Goal: Transaction & Acquisition: Book appointment/travel/reservation

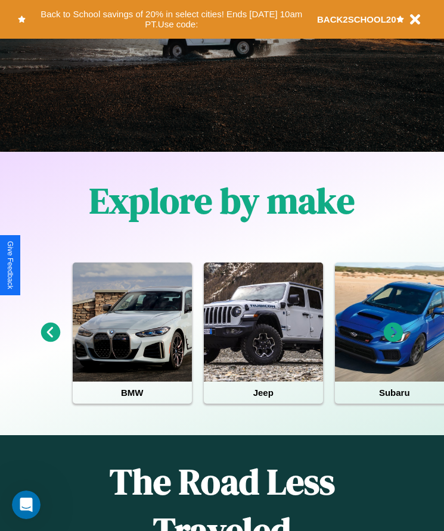
scroll to position [199, 0]
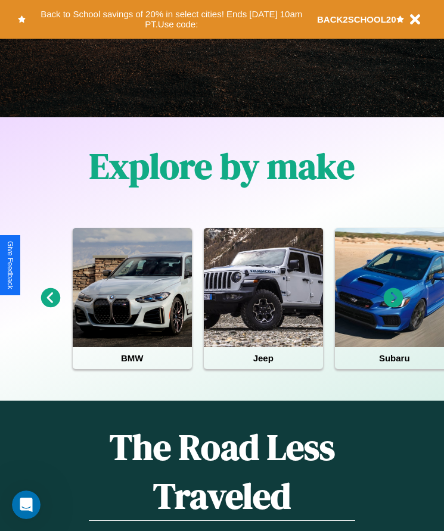
click at [50, 306] on icon at bounding box center [51, 298] width 20 height 20
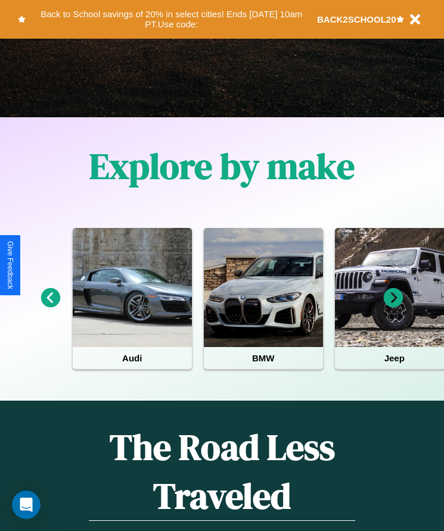
click at [393, 306] on icon at bounding box center [393, 298] width 20 height 20
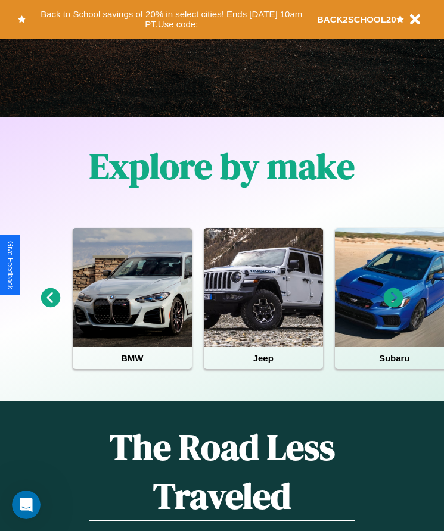
click at [393, 306] on icon at bounding box center [393, 298] width 20 height 20
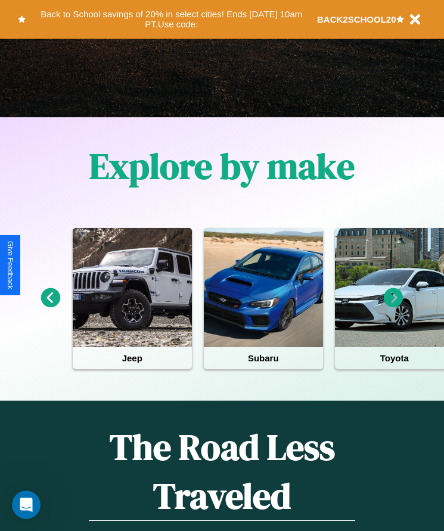
click at [393, 306] on icon at bounding box center [393, 298] width 20 height 20
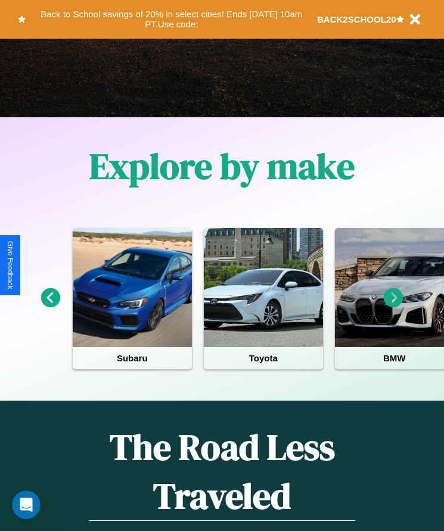
click at [393, 306] on icon at bounding box center [393, 298] width 20 height 20
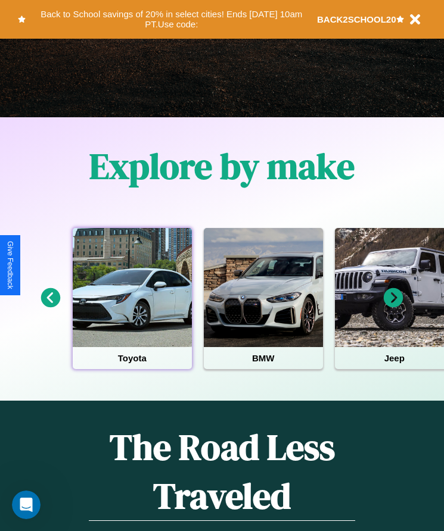
click at [132, 306] on div at bounding box center [132, 287] width 119 height 119
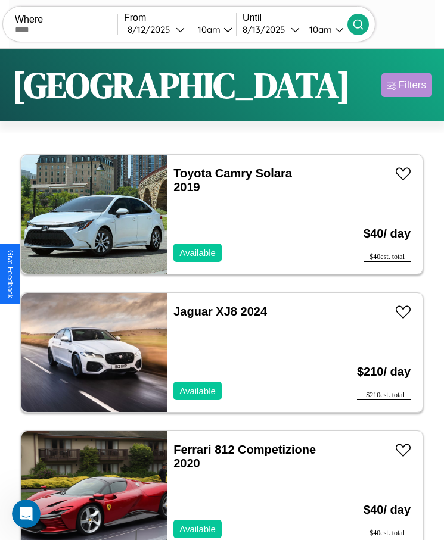
click at [406, 85] on div "Filters" at bounding box center [411, 85] width 27 height 12
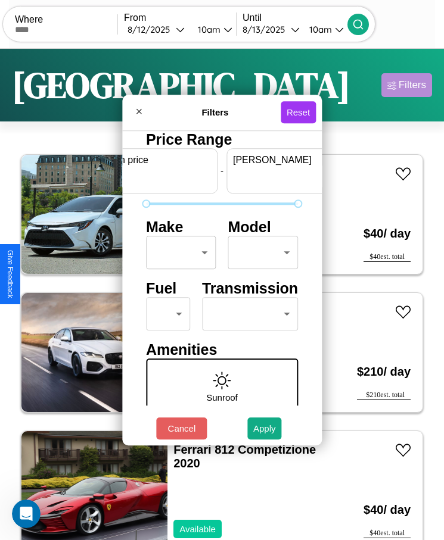
scroll to position [0, 44]
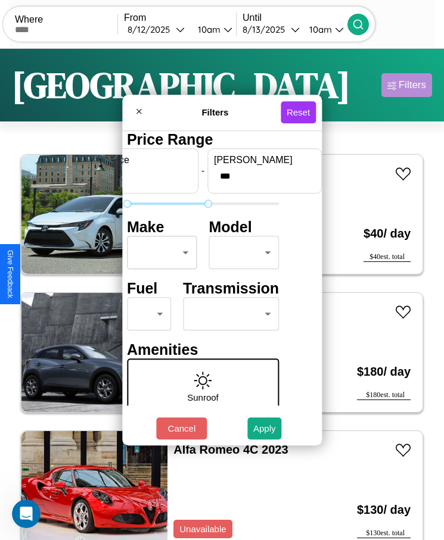
type input "***"
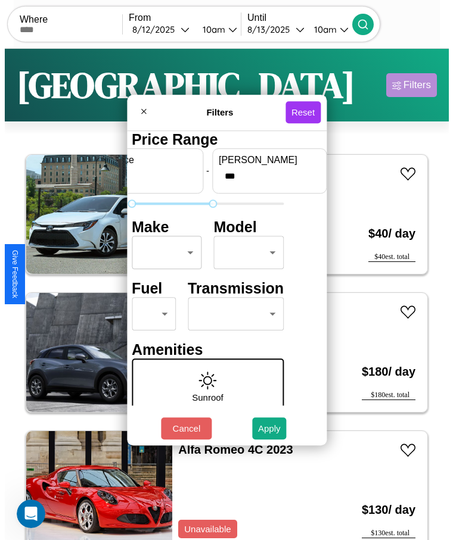
scroll to position [0, 0]
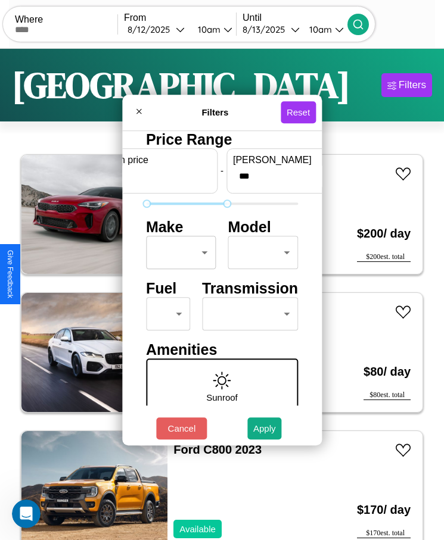
type input "*"
click at [177, 252] on body "CarGo Where From [DATE] 10am Until [DATE] 10am Become a Host Login Sign Up [GEO…" at bounding box center [222, 285] width 444 height 570
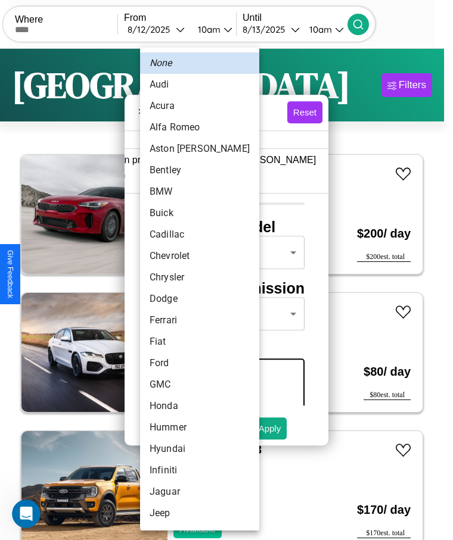
scroll to position [298, 0]
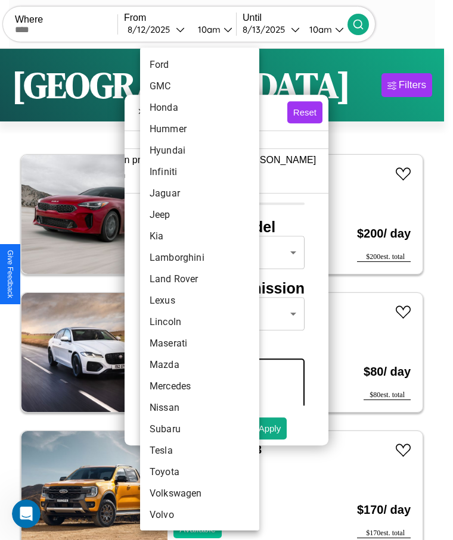
click at [177, 429] on li "Subaru" at bounding box center [199, 429] width 119 height 21
type input "******"
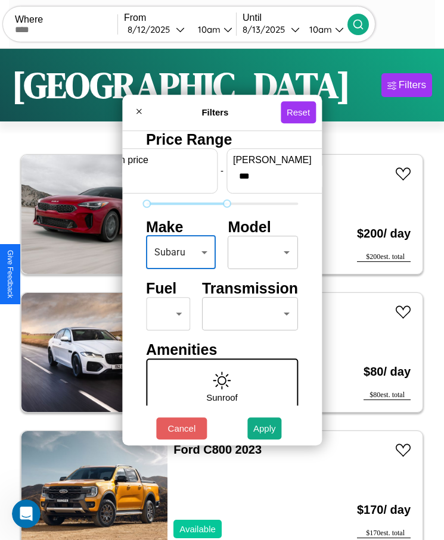
click at [257, 252] on body "CarGo Where From [DATE] 10am Until [DATE] 10am Become a Host Login Sign Up [GEO…" at bounding box center [222, 285] width 444 height 570
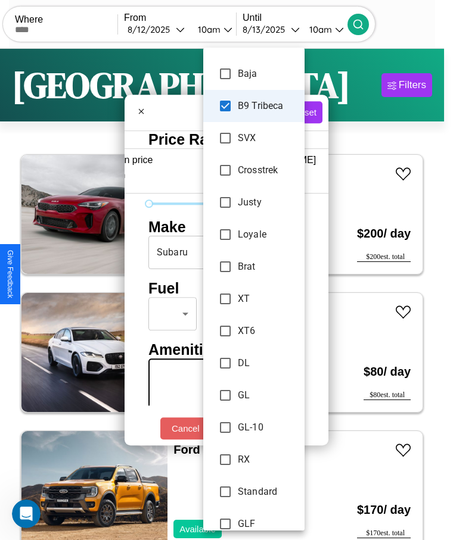
scroll to position [320, 0]
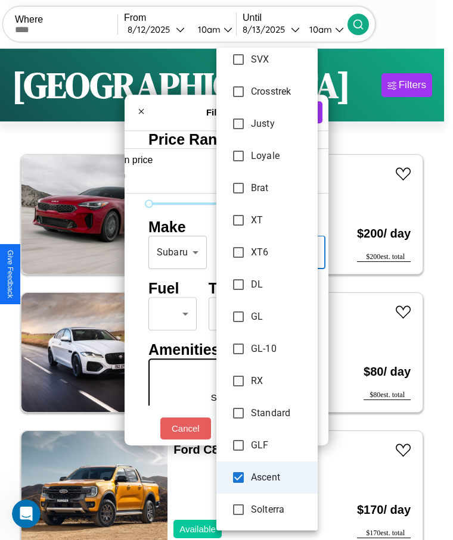
click at [269, 428] on li "Standard" at bounding box center [266, 413] width 101 height 32
type input "**********"
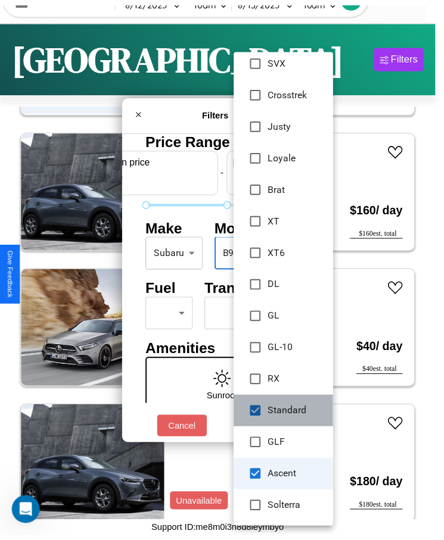
scroll to position [3739, 0]
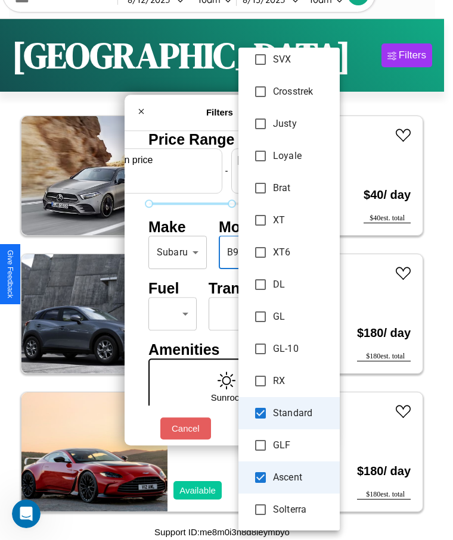
click at [188, 273] on div at bounding box center [226, 270] width 453 height 540
